Goal: Task Accomplishment & Management: Manage account settings

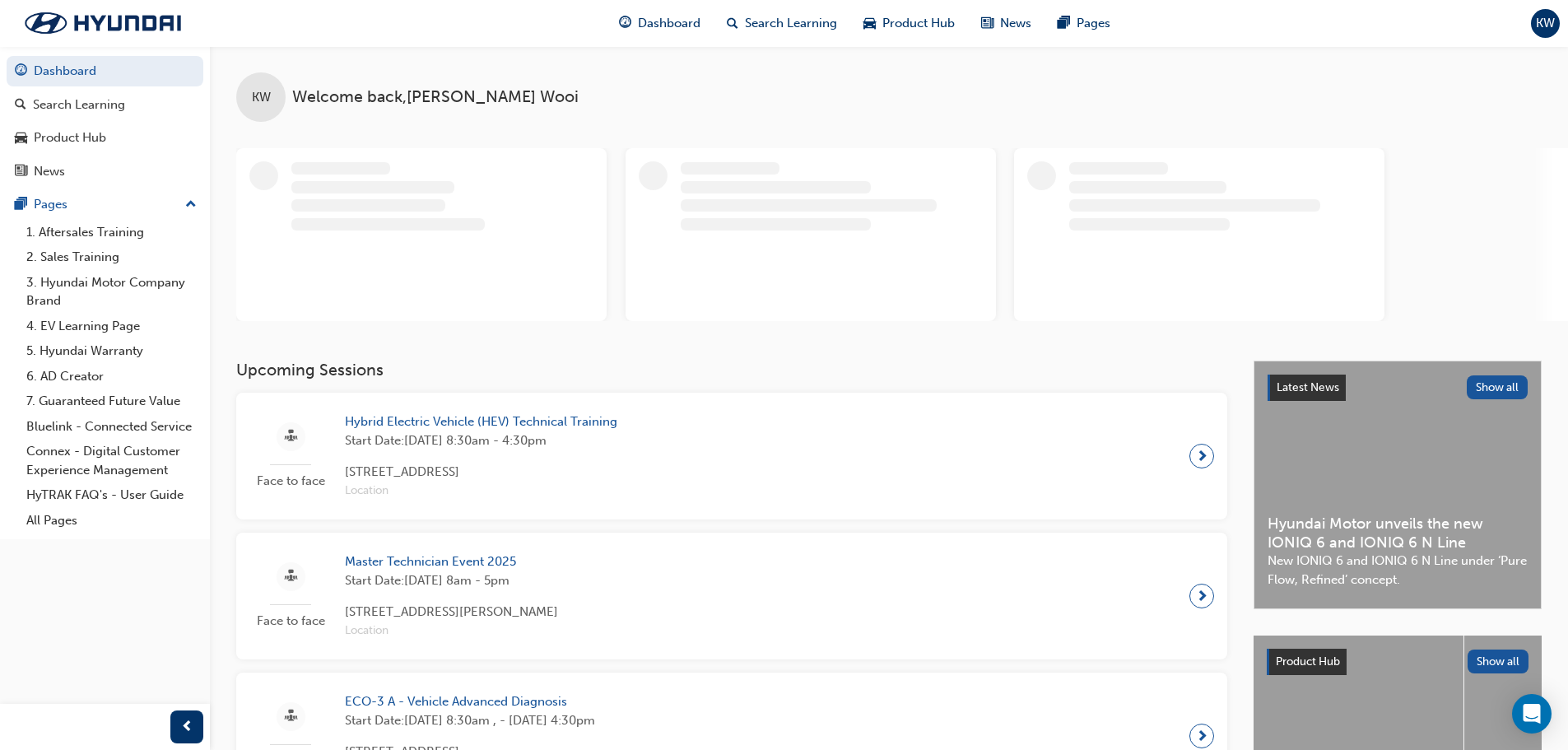
click at [1546, 18] on span "KW" at bounding box center [1545, 23] width 19 height 19
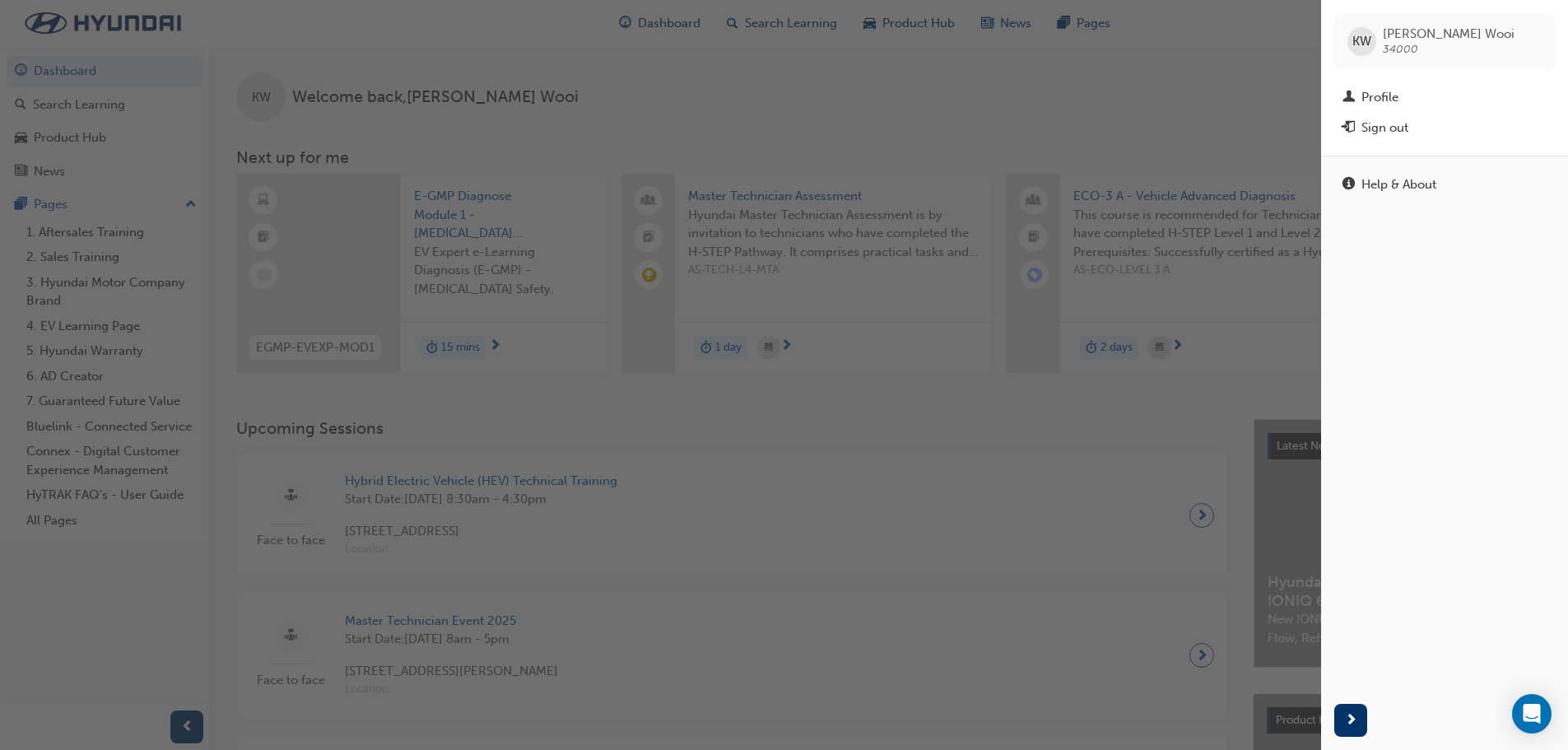
click at [851, 141] on div "button" at bounding box center [661, 375] width 1322 height 750
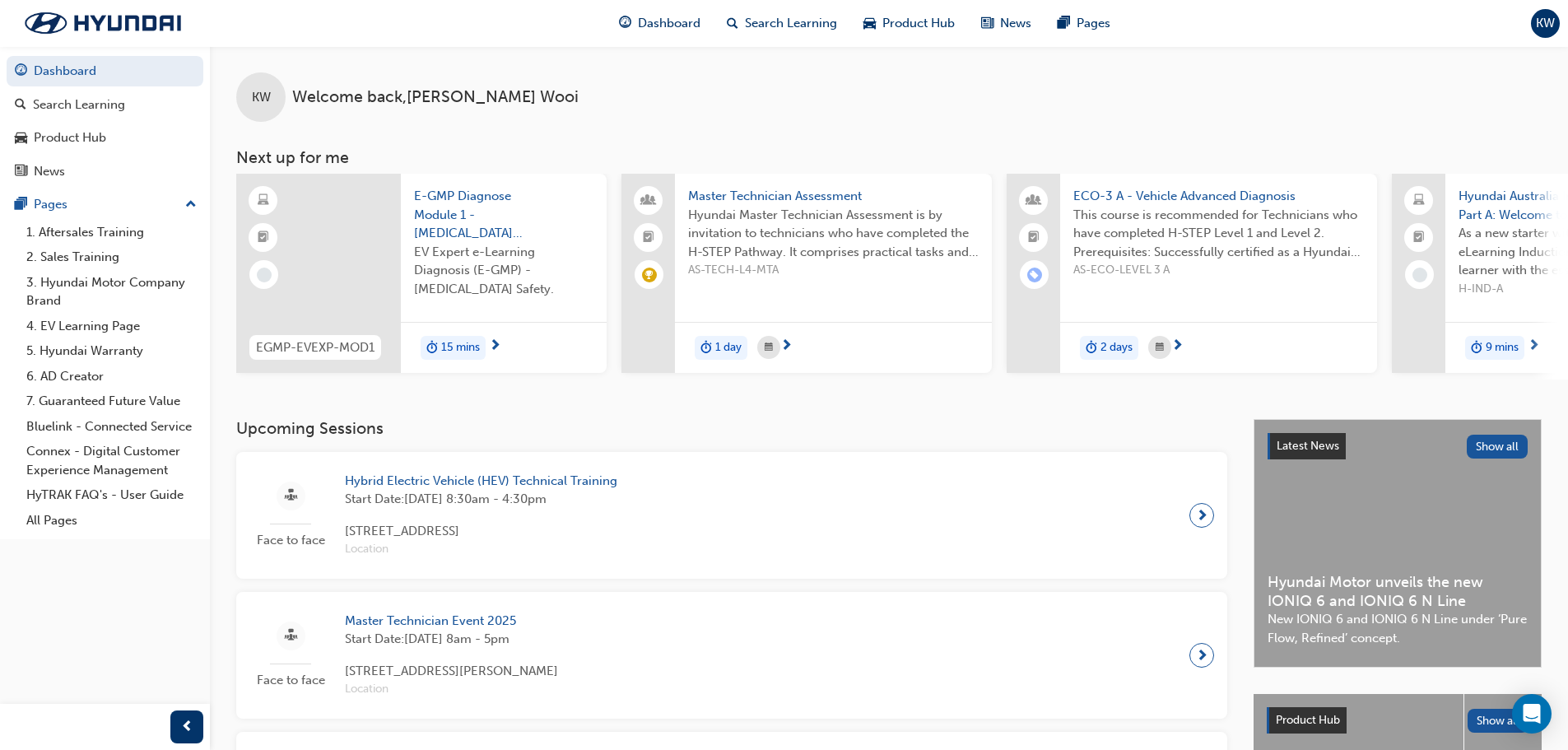
click at [796, 226] on span "Hyundai Master Technician Assessment is by invitation to technicians who have c…" at bounding box center [834, 233] width 291 height 56
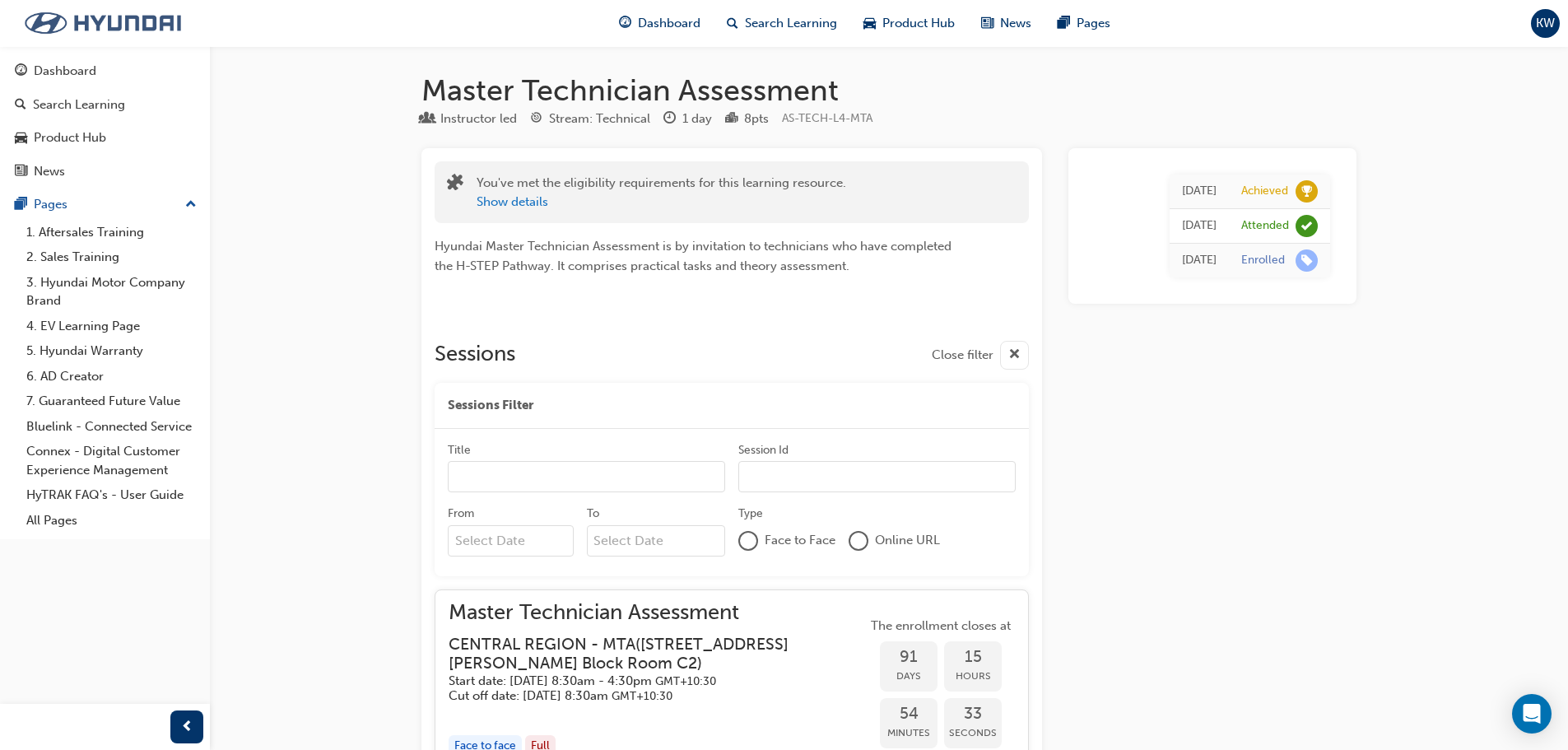
click at [109, 13] on img at bounding box center [103, 23] width 190 height 34
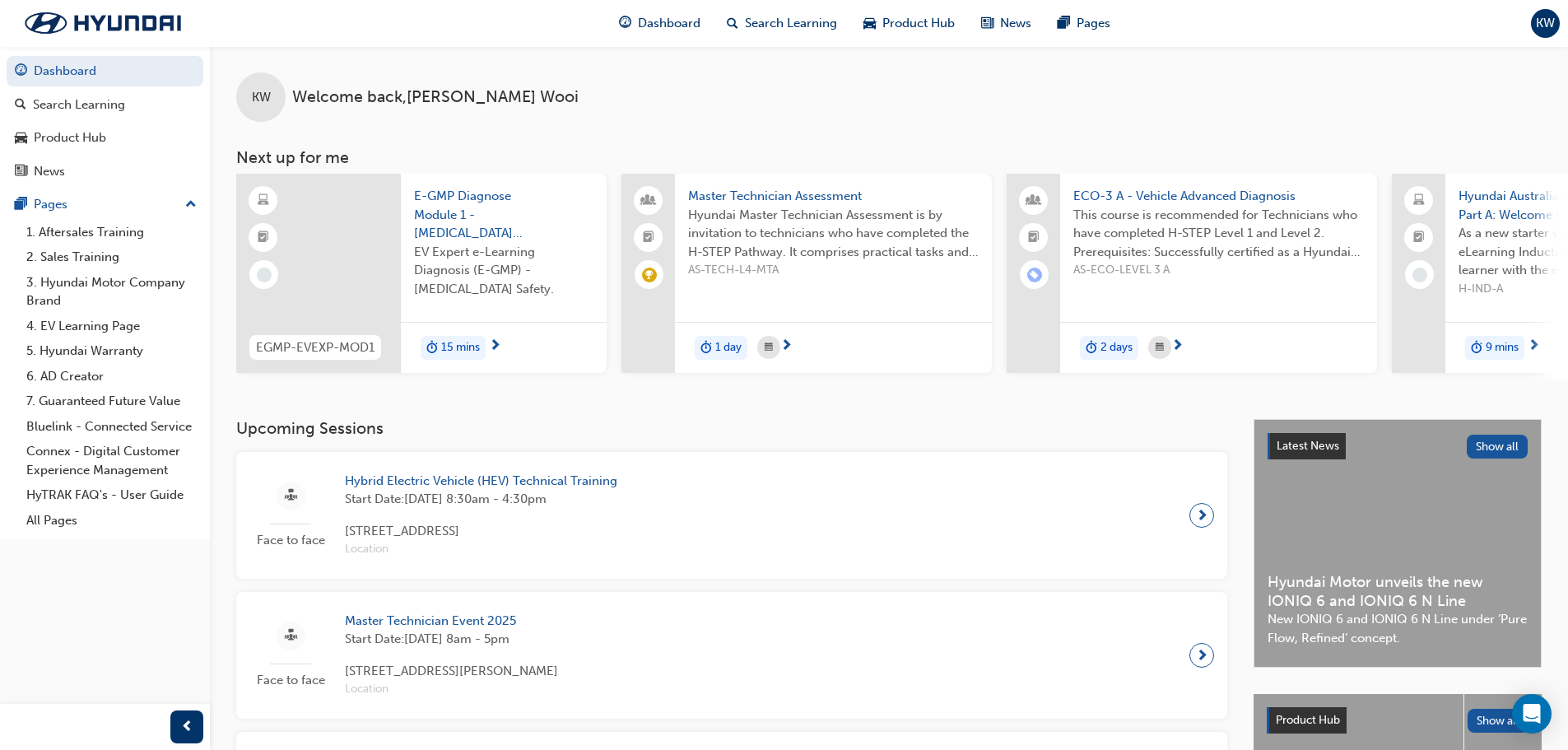
click at [1536, 20] on span "KW" at bounding box center [1545, 23] width 19 height 19
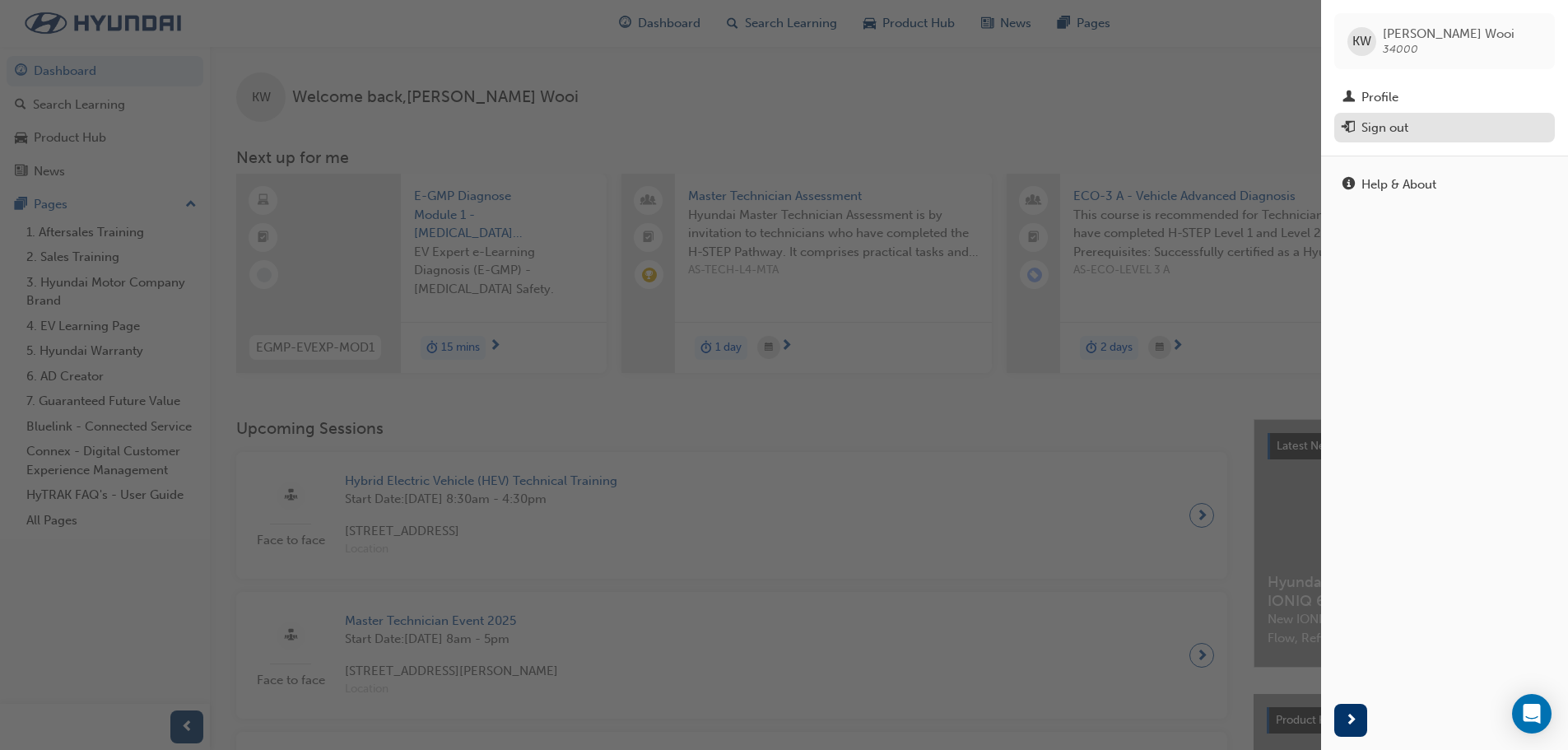
click at [1430, 125] on div "Sign out" at bounding box center [1444, 128] width 204 height 21
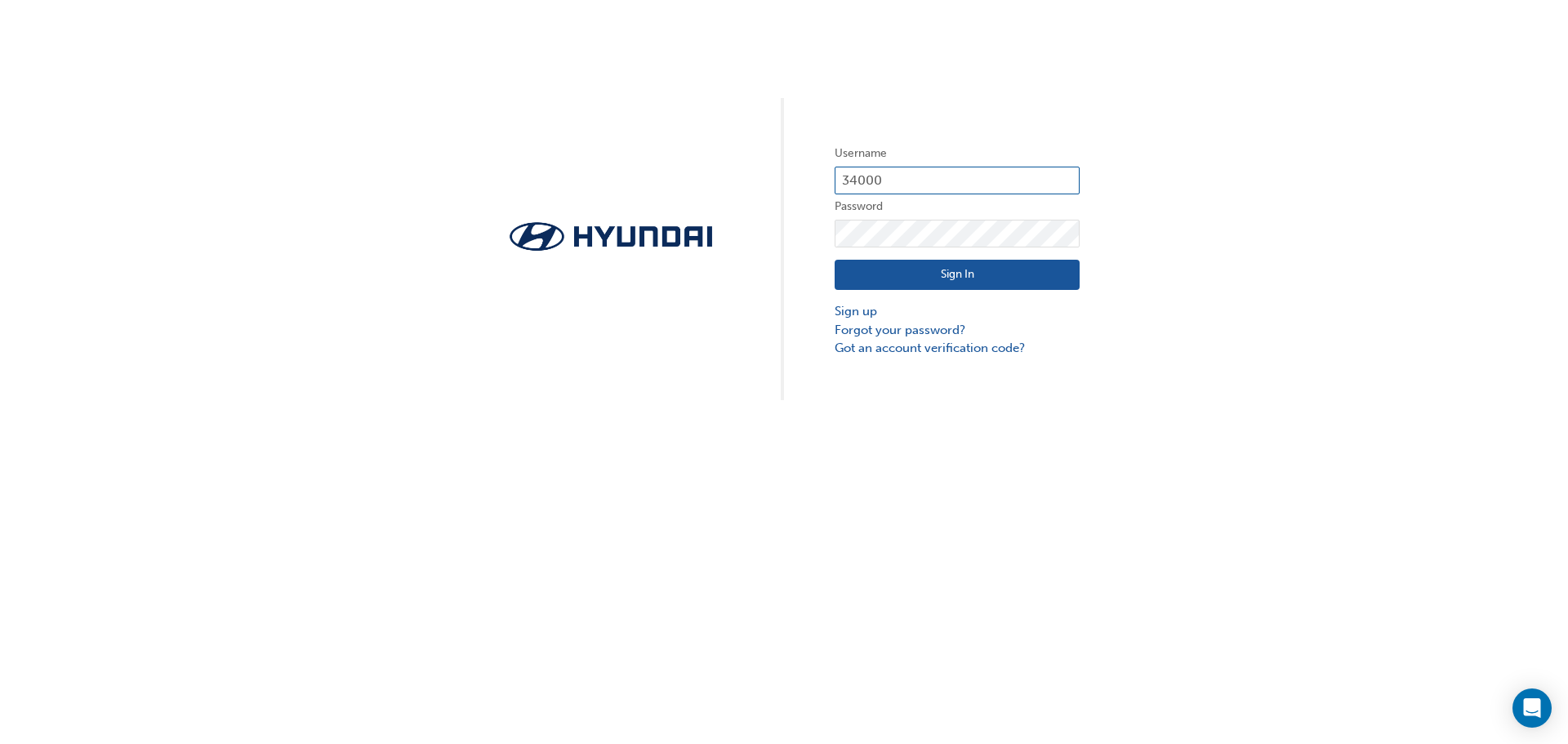
click at [907, 174] on input "34000" at bounding box center [957, 181] width 245 height 28
type input "3"
type input "36594"
click at [989, 266] on button "Sign In" at bounding box center [957, 274] width 245 height 31
